Goal: Task Accomplishment & Management: Manage account settings

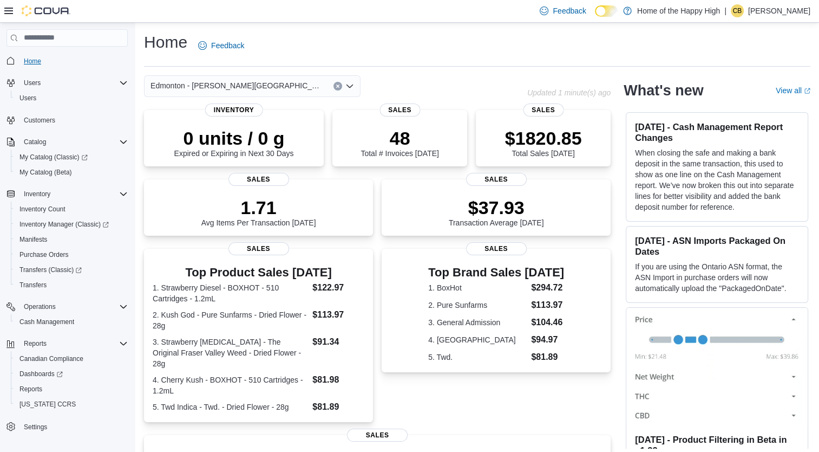
click at [31, 57] on span "Home" at bounding box center [32, 61] width 17 height 9
click at [34, 61] on span "Home" at bounding box center [32, 61] width 17 height 9
click at [763, 8] on p "[PERSON_NAME]" at bounding box center [779, 10] width 62 height 13
click at [729, 106] on span "Sign Out" at bounding box center [740, 104] width 29 height 11
